Goal: Information Seeking & Learning: Check status

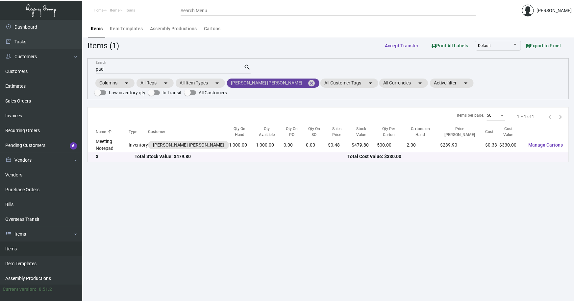
click at [308, 84] on mat-icon "cancel" at bounding box center [312, 83] width 8 height 8
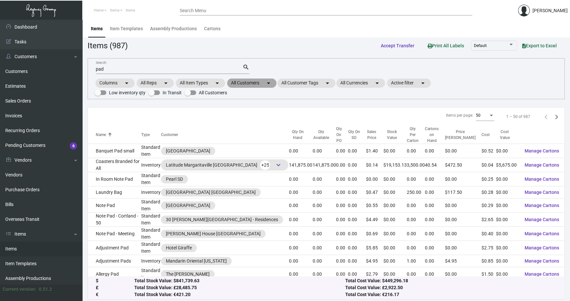
click at [249, 84] on mat-chip "All Customers arrow_drop_down" at bounding box center [251, 83] width 49 height 9
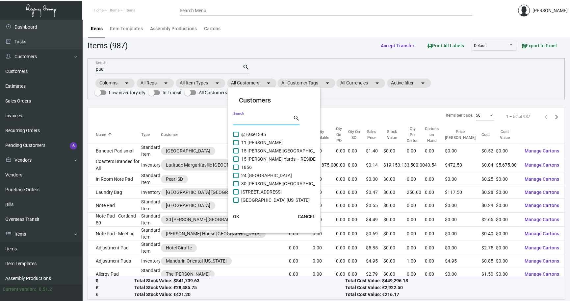
click at [243, 120] on input "Search" at bounding box center [262, 120] width 59 height 5
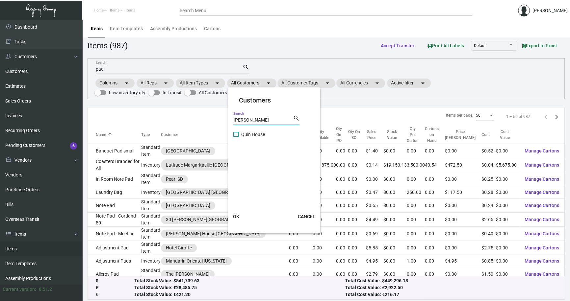
type input "[PERSON_NAME]"
click at [254, 133] on span "Quin House" at bounding box center [253, 135] width 24 height 8
click at [236, 137] on input "Quin House" at bounding box center [236, 137] width 0 height 0
checkbox input "true"
click at [237, 215] on span "OK" at bounding box center [236, 216] width 6 height 5
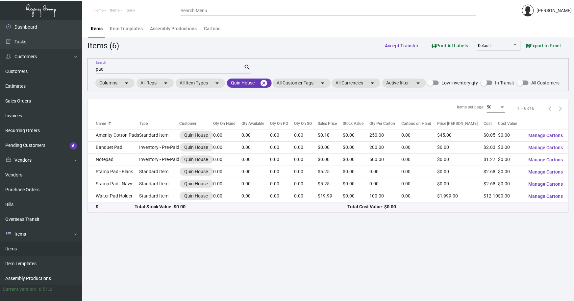
drag, startPoint x: 102, startPoint y: 69, endPoint x: 89, endPoint y: 69, distance: 12.5
click at [89, 69] on div "pad Search search Columns arrow_drop_down All Reps arrow_drop_down All Item Typ…" at bounding box center [328, 74] width 481 height 33
type input "d"
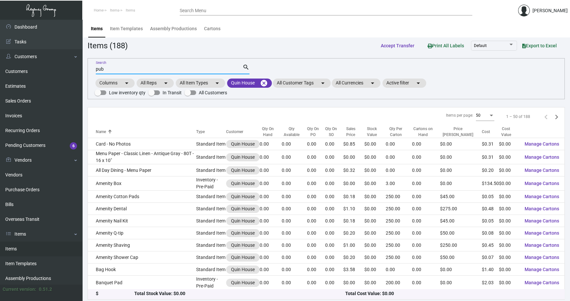
type input "pub"
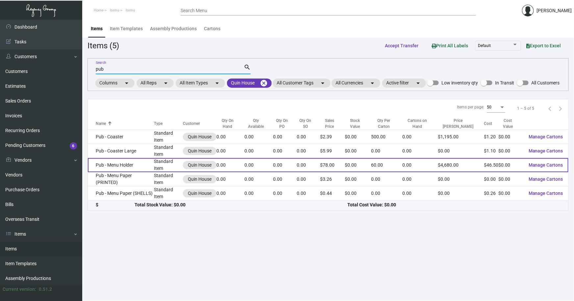
click at [118, 171] on td "Pub - Menu Holder" at bounding box center [121, 165] width 66 height 14
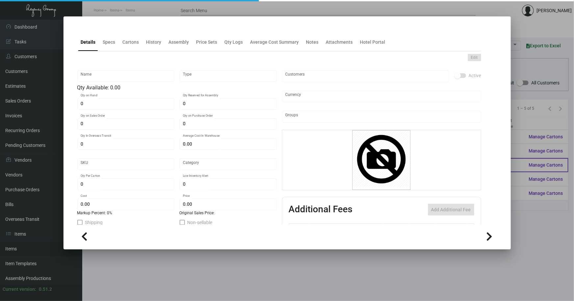
type input "Pub - Menu Holder"
type input "Standard Item"
type input "$ 0.00"
type input "Standard"
type input "60"
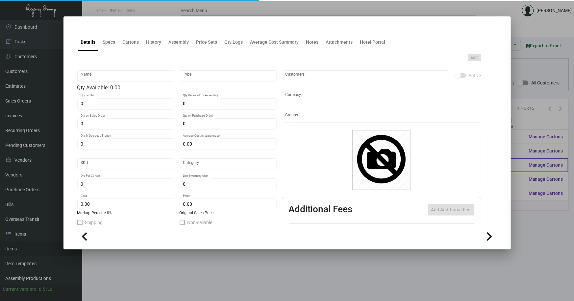
type input "$ 46.50"
type input "$ 78.00"
checkbox input "true"
type input "United States Dollar $"
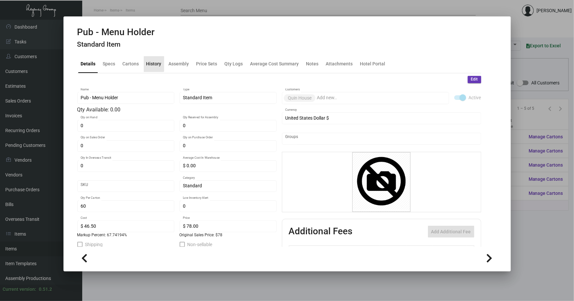
click at [153, 63] on div "History" at bounding box center [153, 64] width 15 height 7
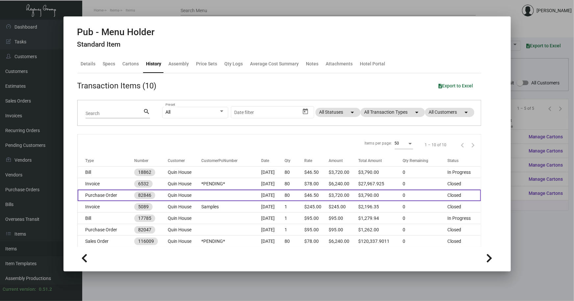
click at [109, 196] on td "Purchase Order" at bounding box center [106, 196] width 57 height 12
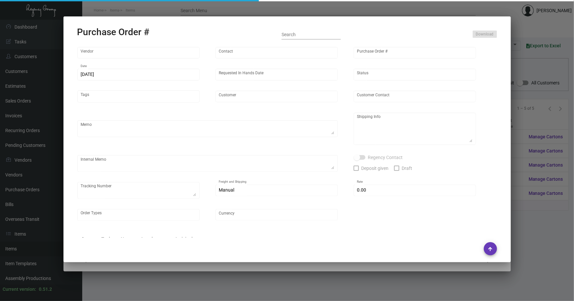
type input "Brandmuscle"
type input "[PERSON_NAME]"
type input "82846"
type input "[DATE]"
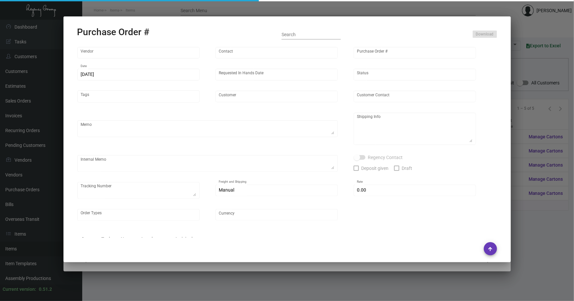
type input "Quin House"
type textarea "Refer to PO for pre-production sample, #82047. UPDATE Size."
type textarea "Regency Group NJ [PERSON_NAME] [STREET_ADDRESS]"
type textarea "HOLD SHIPPING TO THE HOTEL TILL GIVEN THE GREEN LIGHT"
checkbox input "true"
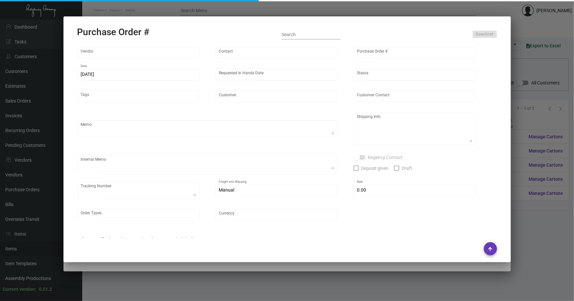
type input "$ 0.00"
type input "United States Dollar $"
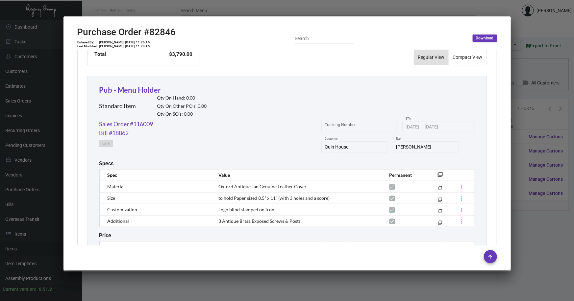
scroll to position [292, 0]
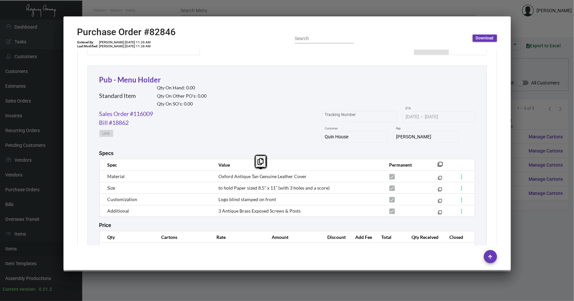
drag, startPoint x: 306, startPoint y: 177, endPoint x: 216, endPoint y: 178, distance: 90.5
click at [216, 178] on td "Oxford Antique Tan Genuine Leather Cover" at bounding box center [297, 177] width 171 height 12
copy span "Oxford Antique Tan Genuine Leather Cover"
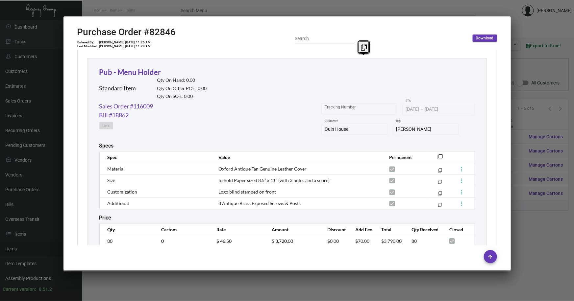
scroll to position [321, 0]
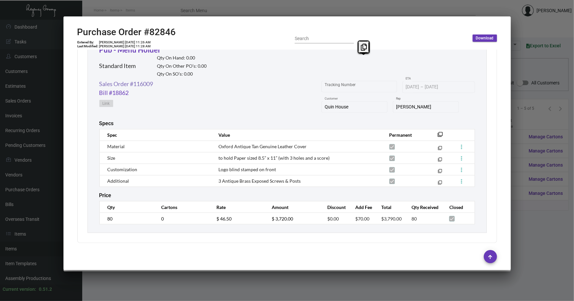
click at [134, 84] on link "Sales Order #116009" at bounding box center [126, 84] width 54 height 9
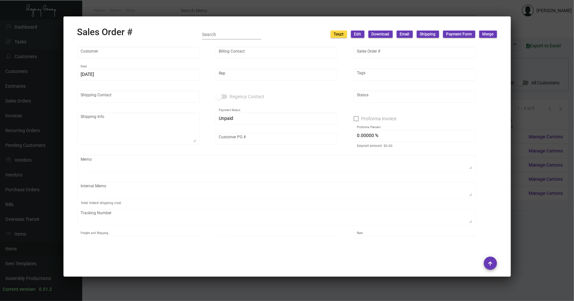
type input "Quin House"
type input "Hexagon Properties c/o [PERSON_NAME]"
type input "116009"
type input "[DATE]"
type input "[PERSON_NAME]"
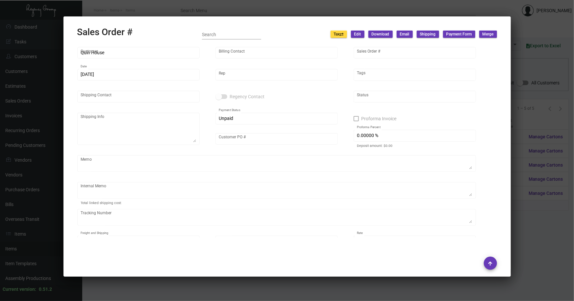
type input "[PERSON_NAME]"
type textarea "Quin House [PERSON_NAME] [STREET_ADDRESS]"
type input "*PENDING*"
checkbox input "true"
type input "39.48345 %"
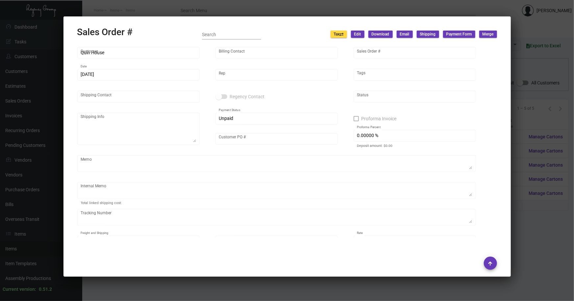
type textarea "HOLD SHIPPING TO THE HOTEL TILL GIVEN THE GREEN LIGHT Door Mats $103.36 cost is…"
type textarea "1Z1AY2760393955332"
type input "United States Dollar $"
type input "$ 0.00"
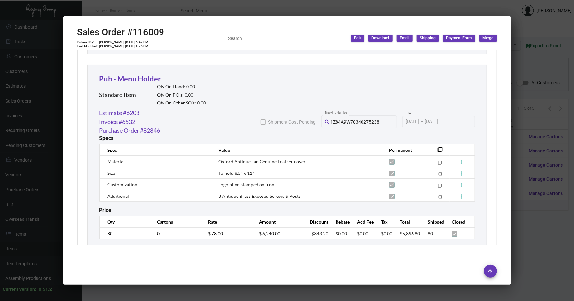
scroll to position [4641, 0]
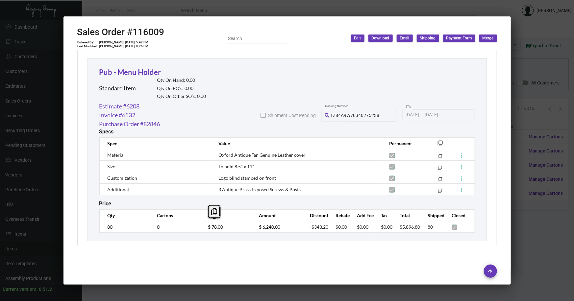
click at [205, 226] on td "$ 78.00" at bounding box center [226, 227] width 51 height 12
click at [540, 23] on div at bounding box center [287, 150] width 574 height 301
